Goal: Task Accomplishment & Management: Use online tool/utility

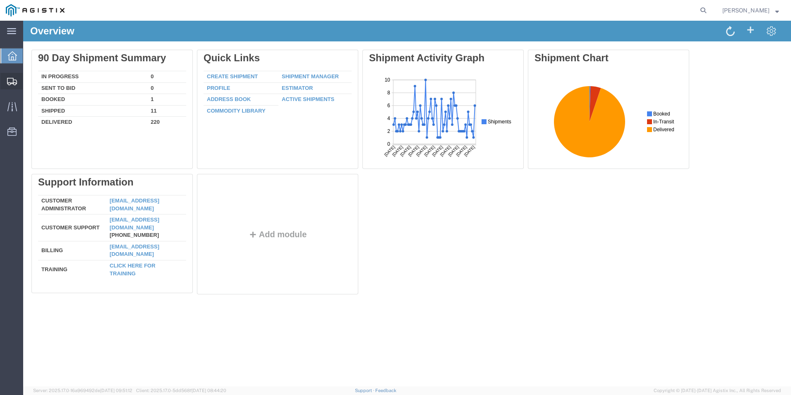
click at [0, 0] on span "Create Shipment" at bounding box center [0, 0] width 0 height 0
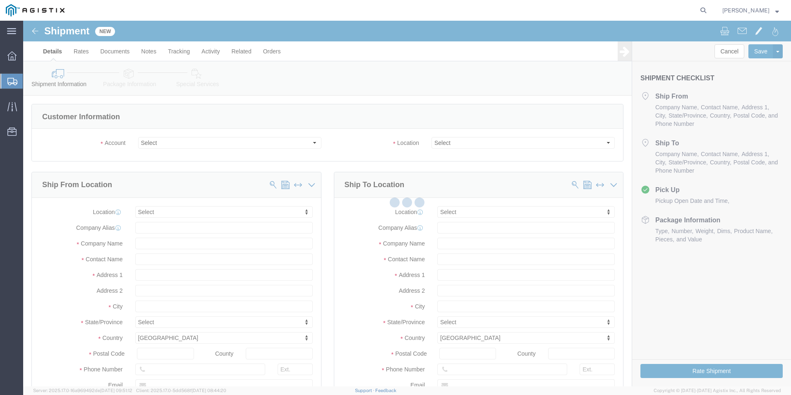
select select
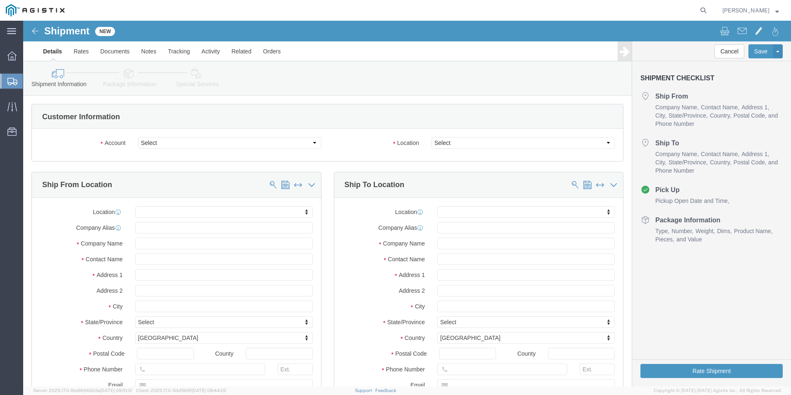
click at [0, 0] on span "Create from Template" at bounding box center [0, 0] width 0 height 0
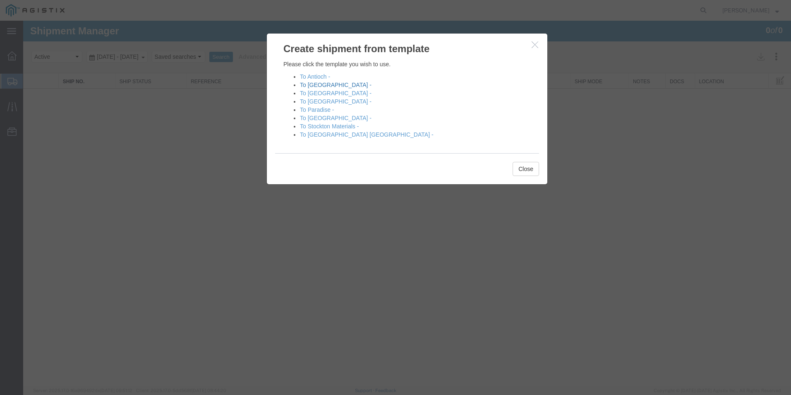
click at [321, 85] on link "To [GEOGRAPHIC_DATA] -" at bounding box center [336, 85] width 72 height 7
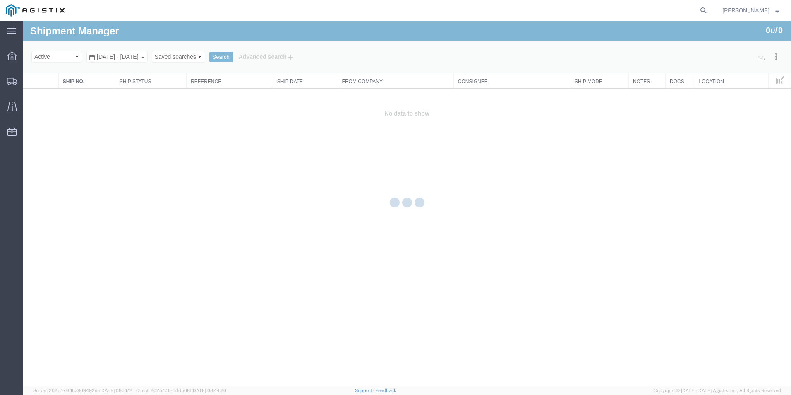
select select "54011"
select select "19740"
select select "PURCHORD"
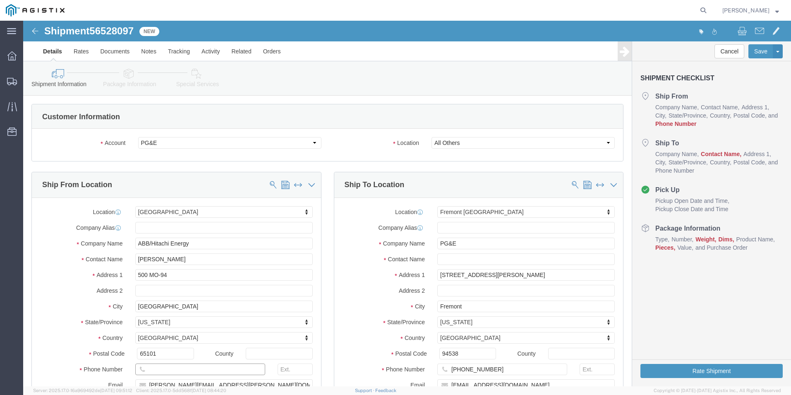
click input "text"
type input "8888888888"
click input "text"
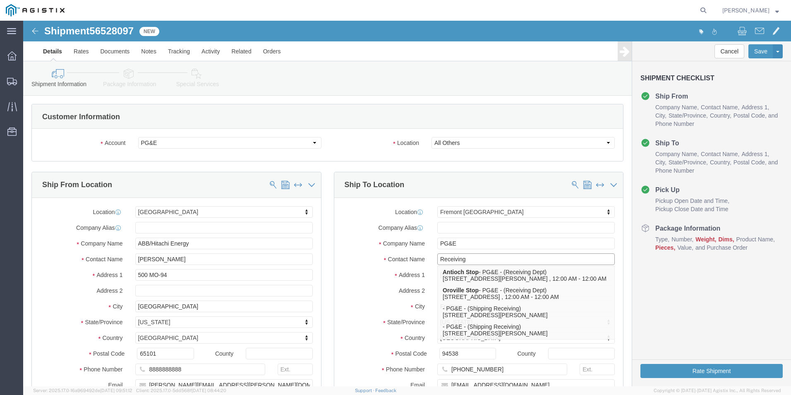
type input "Receiving"
click div "Company Name PG&E"
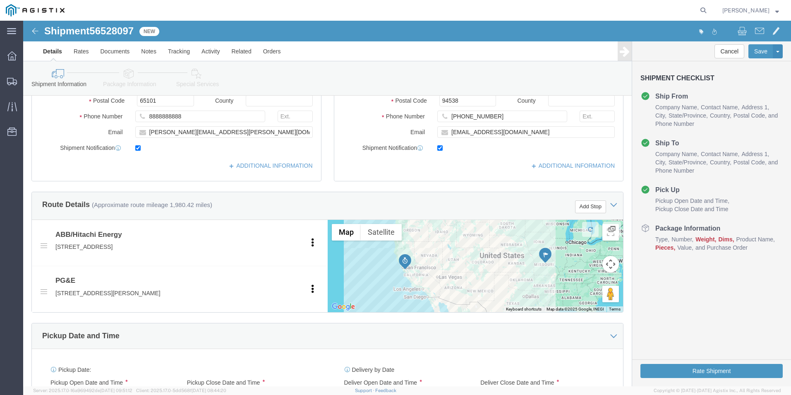
scroll to position [290, 0]
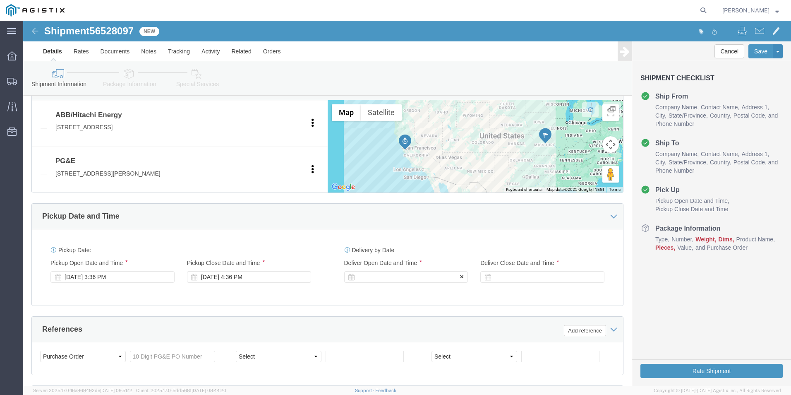
click div
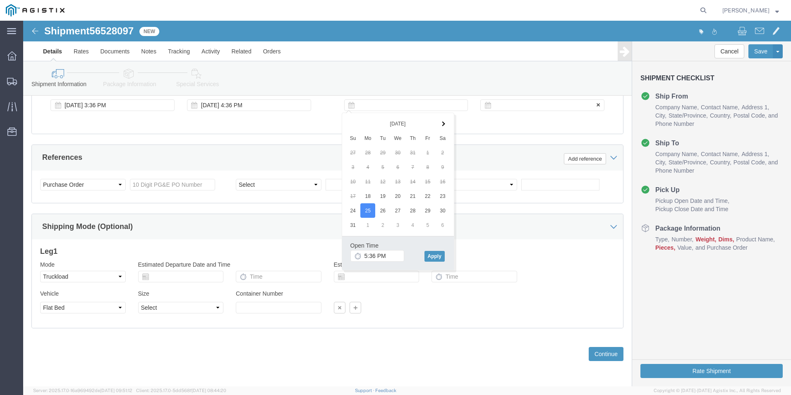
click div
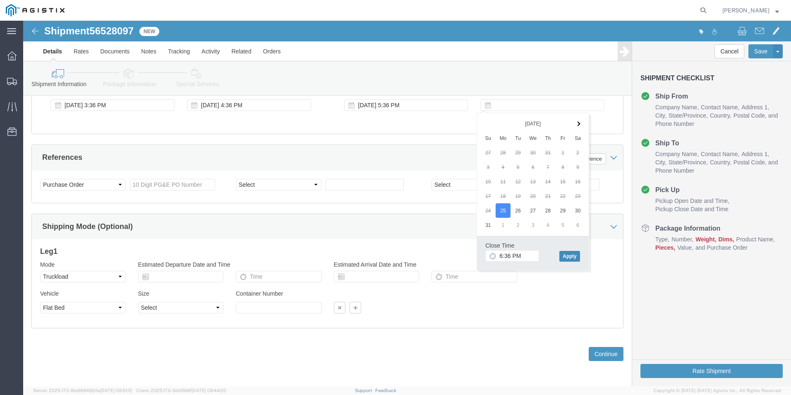
click button "Apply"
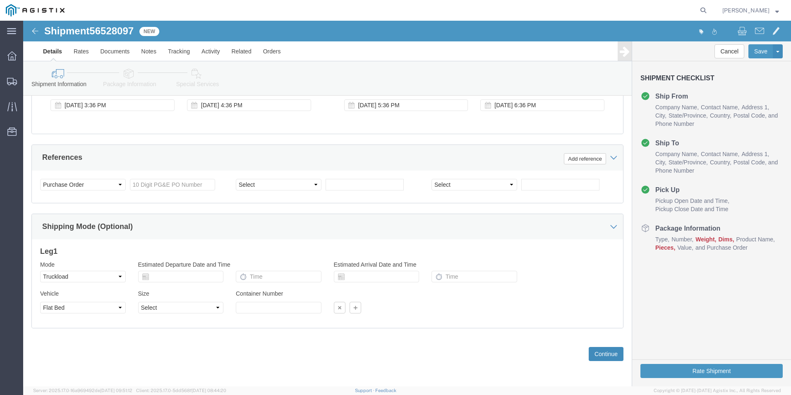
click button "Continue"
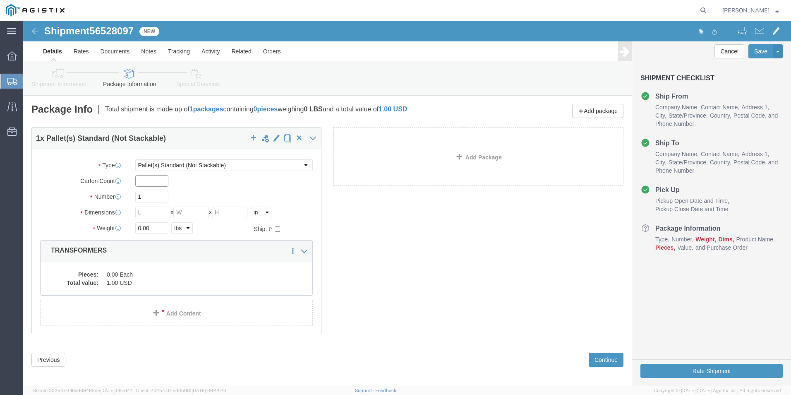
click input "text"
type input "1"
type input "17"
type input "510"
type input "72"
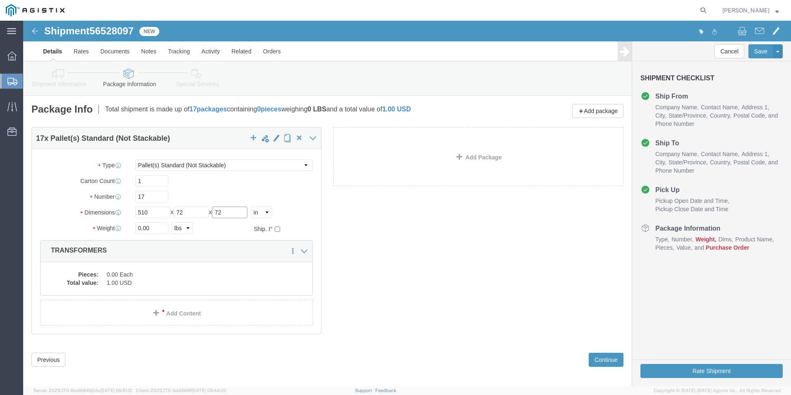
type input "72"
type input "37240.00"
click dd "0.00 Each"
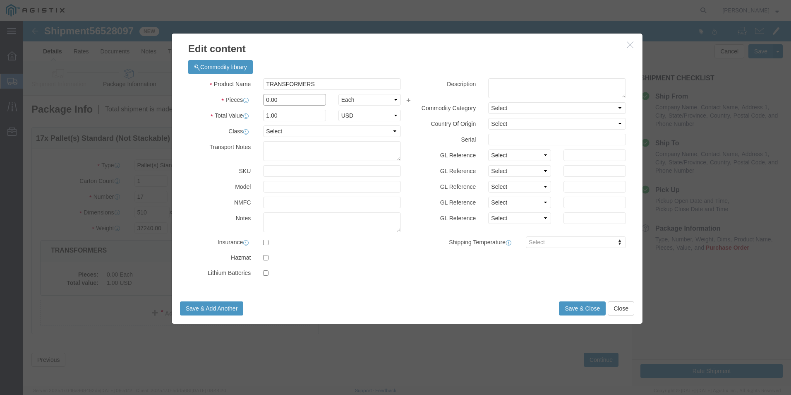
click input "0.00"
drag, startPoint x: 260, startPoint y: 79, endPoint x: 240, endPoint y: 78, distance: 19.5
click input "0.00"
type input "17"
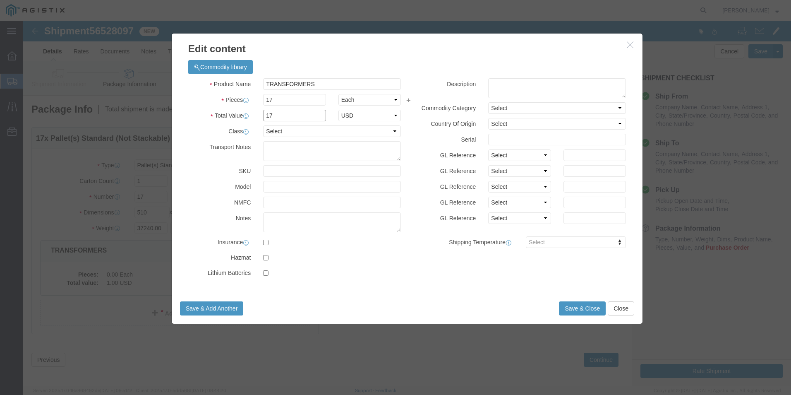
click input "17"
click button "Save & Close"
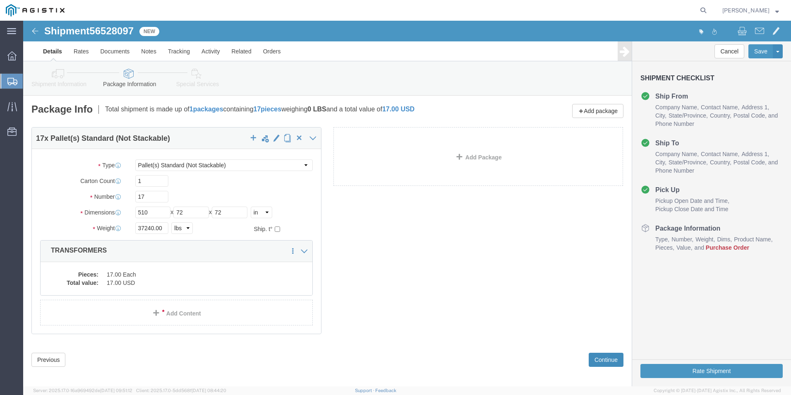
click button "Continue"
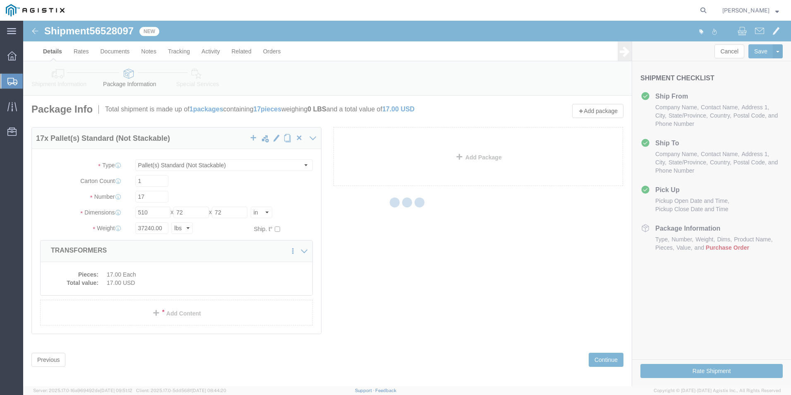
select select
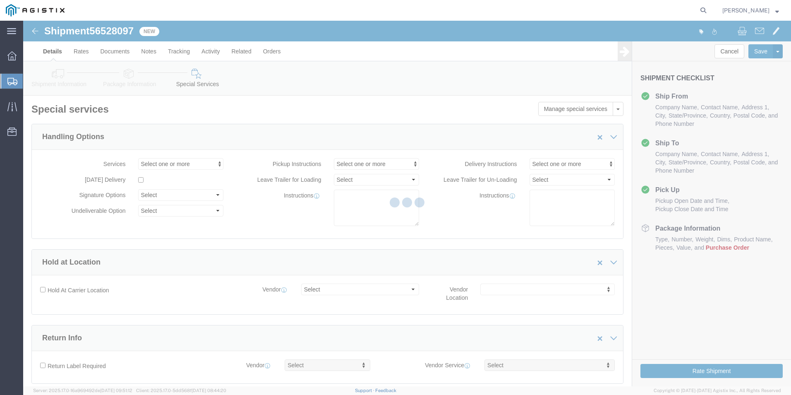
select select "COSTCENTER"
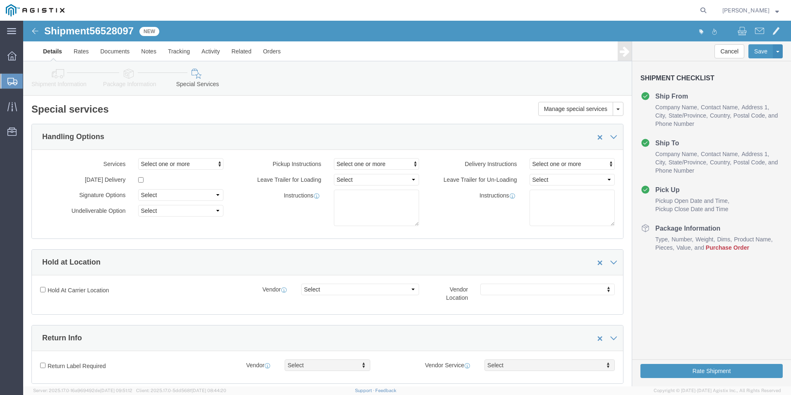
click icon
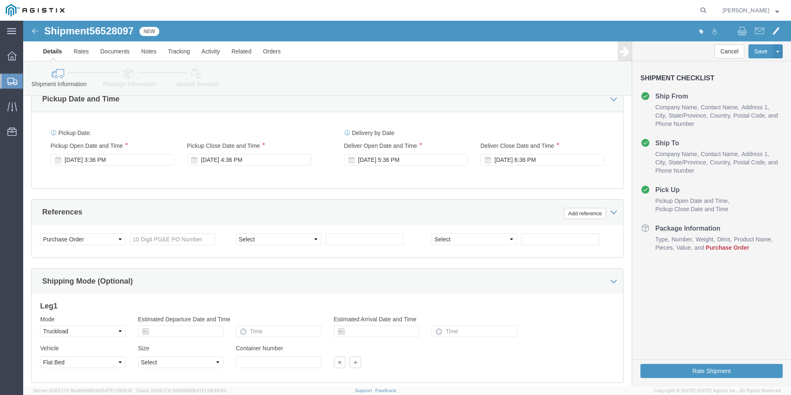
scroll to position [538, 0]
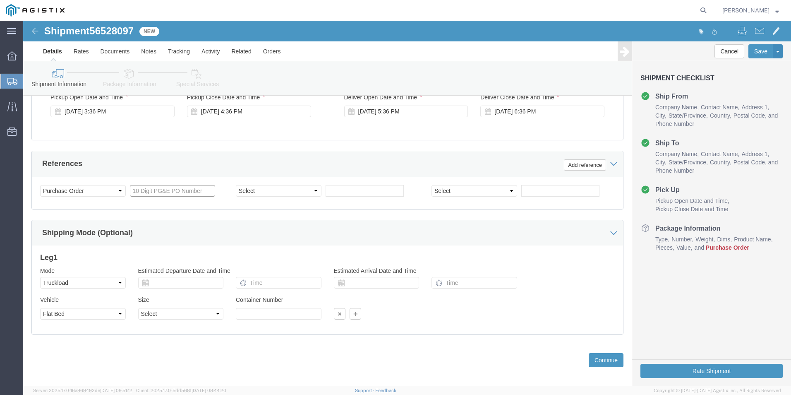
click input "text"
type input "3501397798"
select select "BOL"
type input "JC00025F0"
click link "Documents"
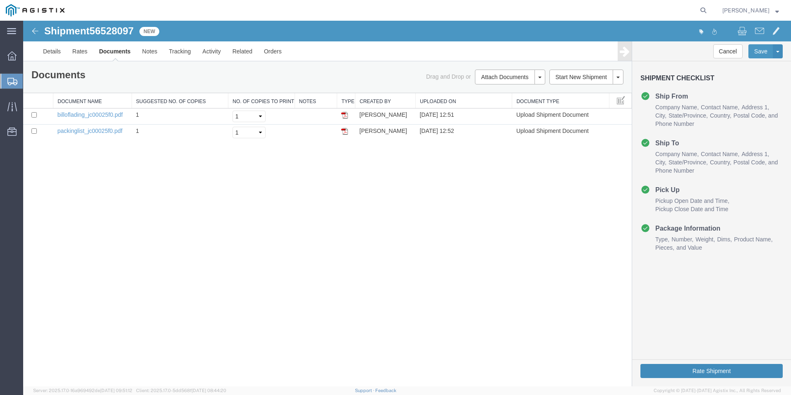
click at [698, 372] on button "Rate Shipment" at bounding box center [712, 371] width 142 height 14
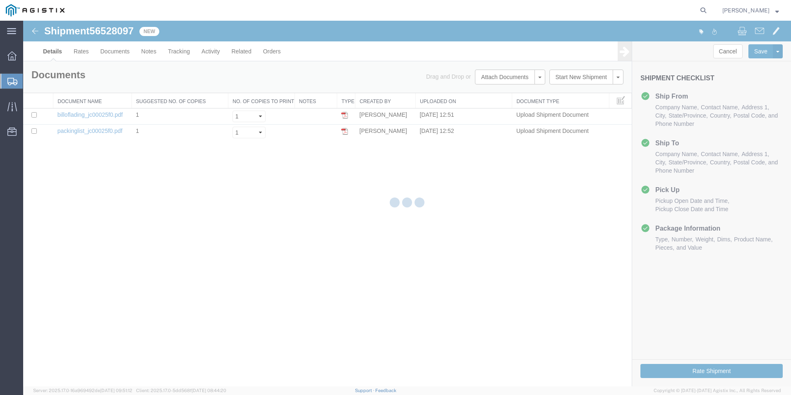
select select "54011"
select select "19740"
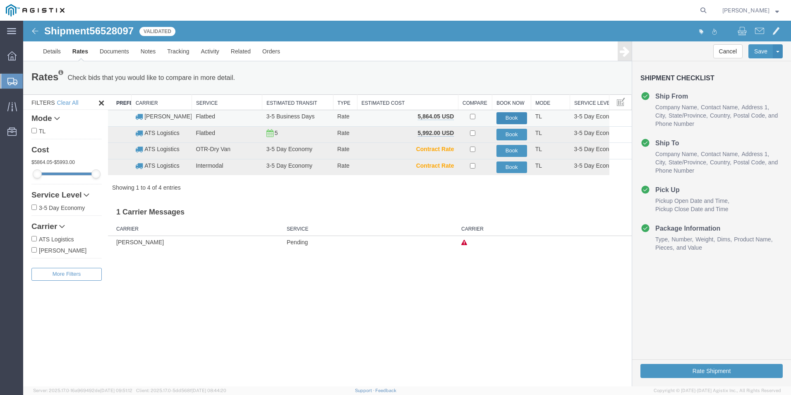
click at [514, 117] on button "Book" at bounding box center [512, 118] width 31 height 12
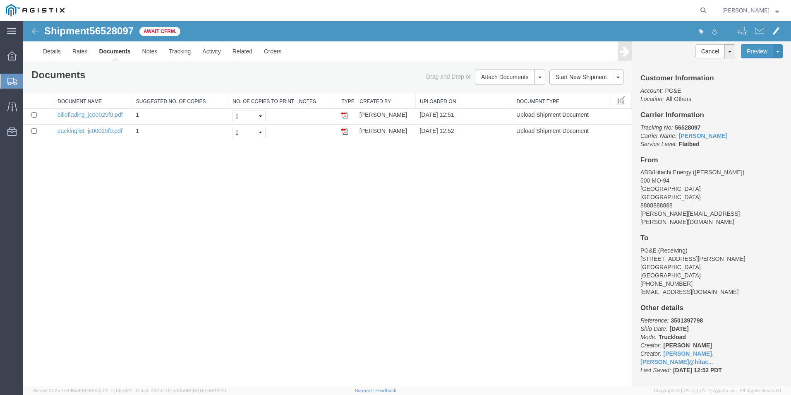
click at [117, 29] on span "56528097" at bounding box center [111, 30] width 44 height 11
copy span "56528097"
